Goal: Find specific page/section

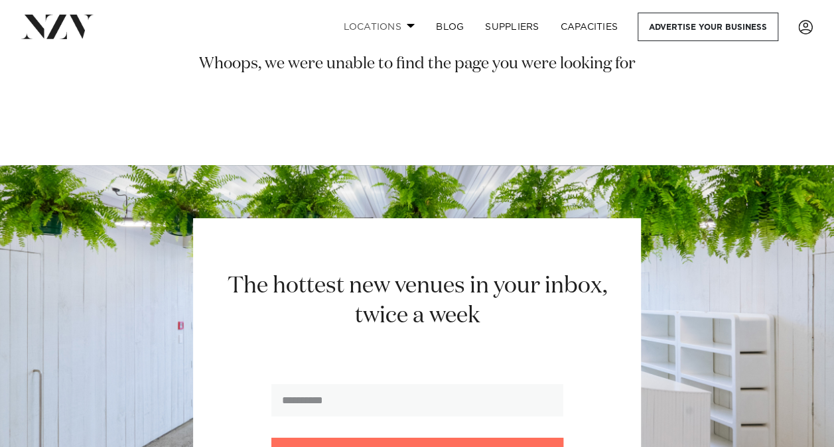
click at [383, 29] on link "Locations" at bounding box center [378, 27] width 93 height 29
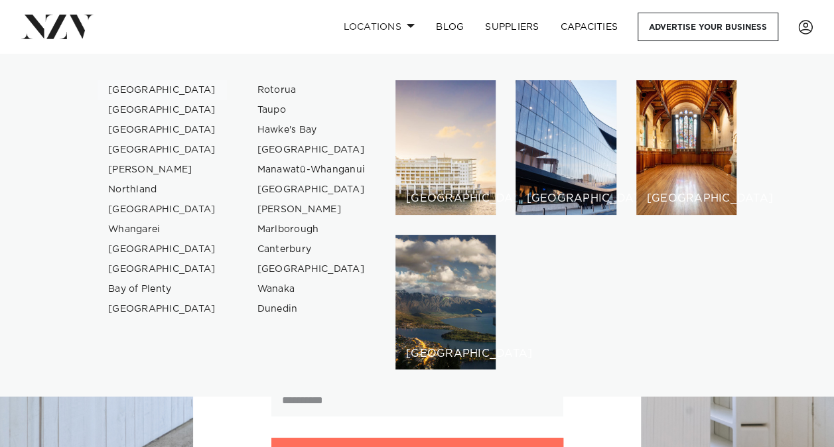
click at [134, 84] on link "[GEOGRAPHIC_DATA]" at bounding box center [162, 90] width 129 height 20
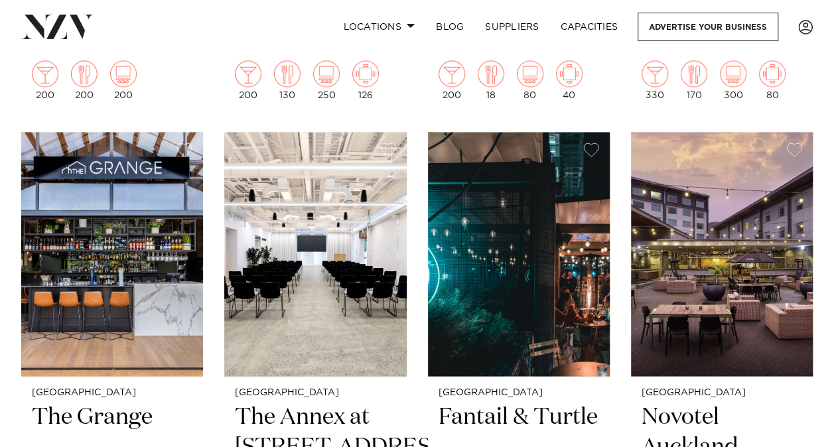
scroll to position [1070, 0]
